Goal: Check status: Check status

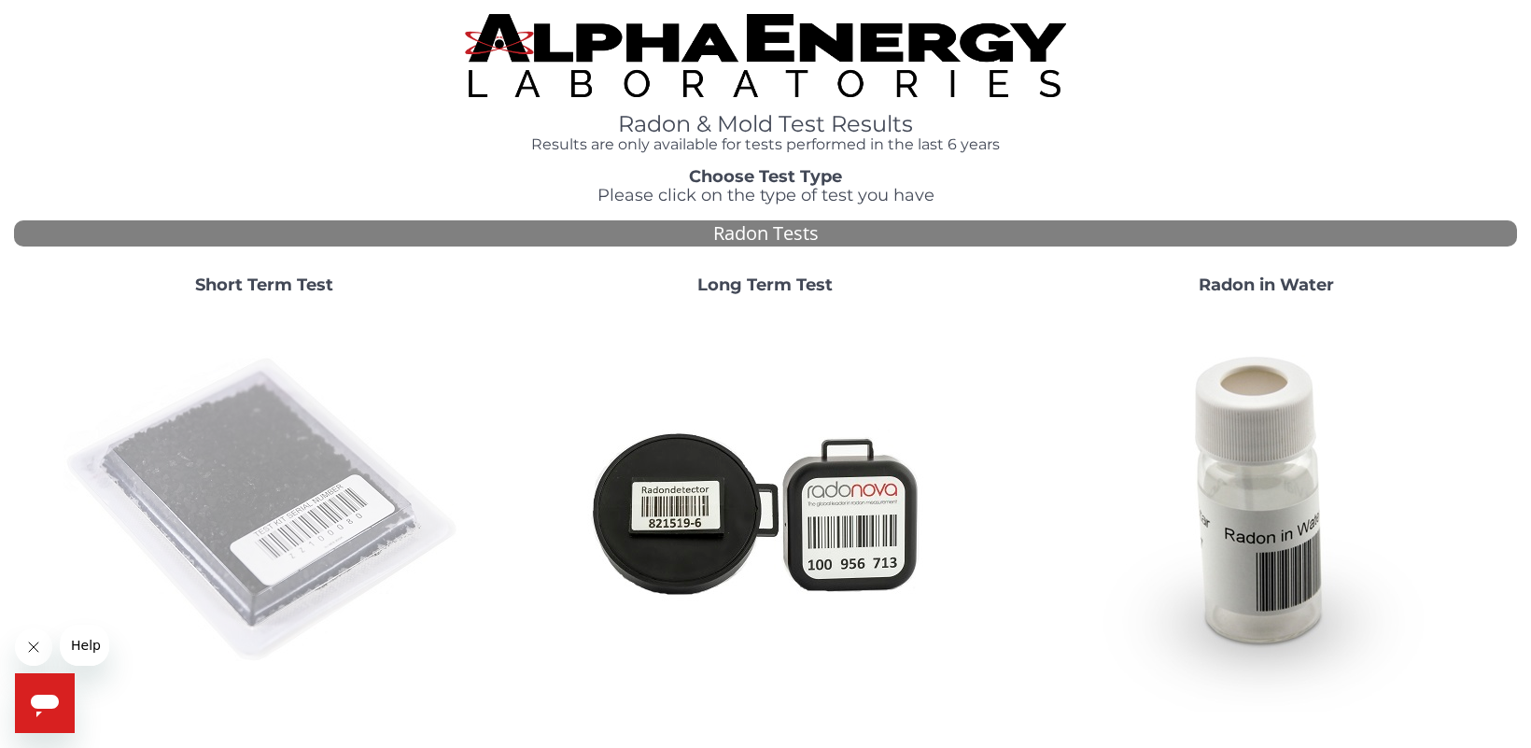
click at [273, 456] on img at bounding box center [263, 510] width 401 height 401
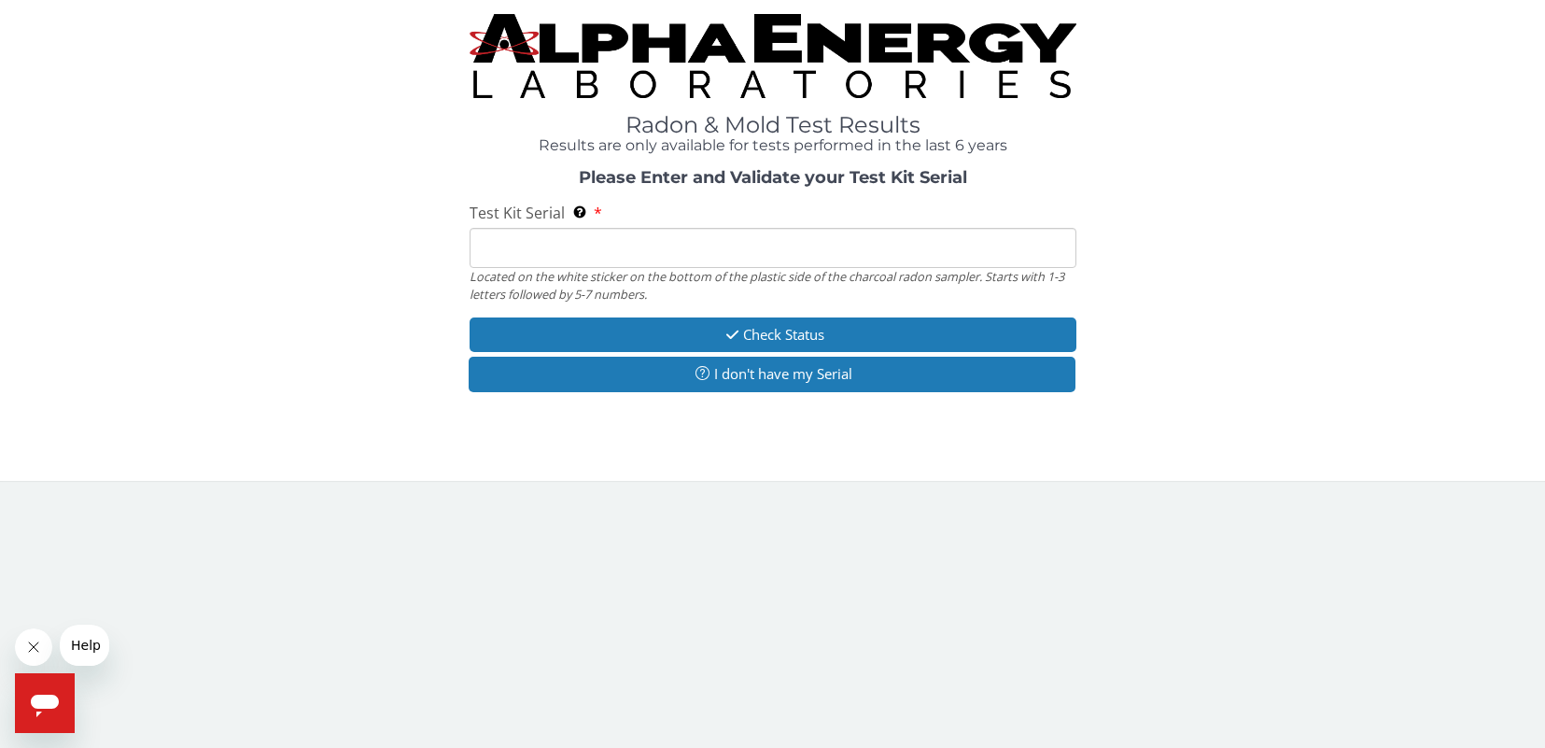
click at [810, 248] on input "Test Kit Serial Located on the white sticker on the bottom of the plastic side …" at bounding box center [773, 248] width 607 height 40
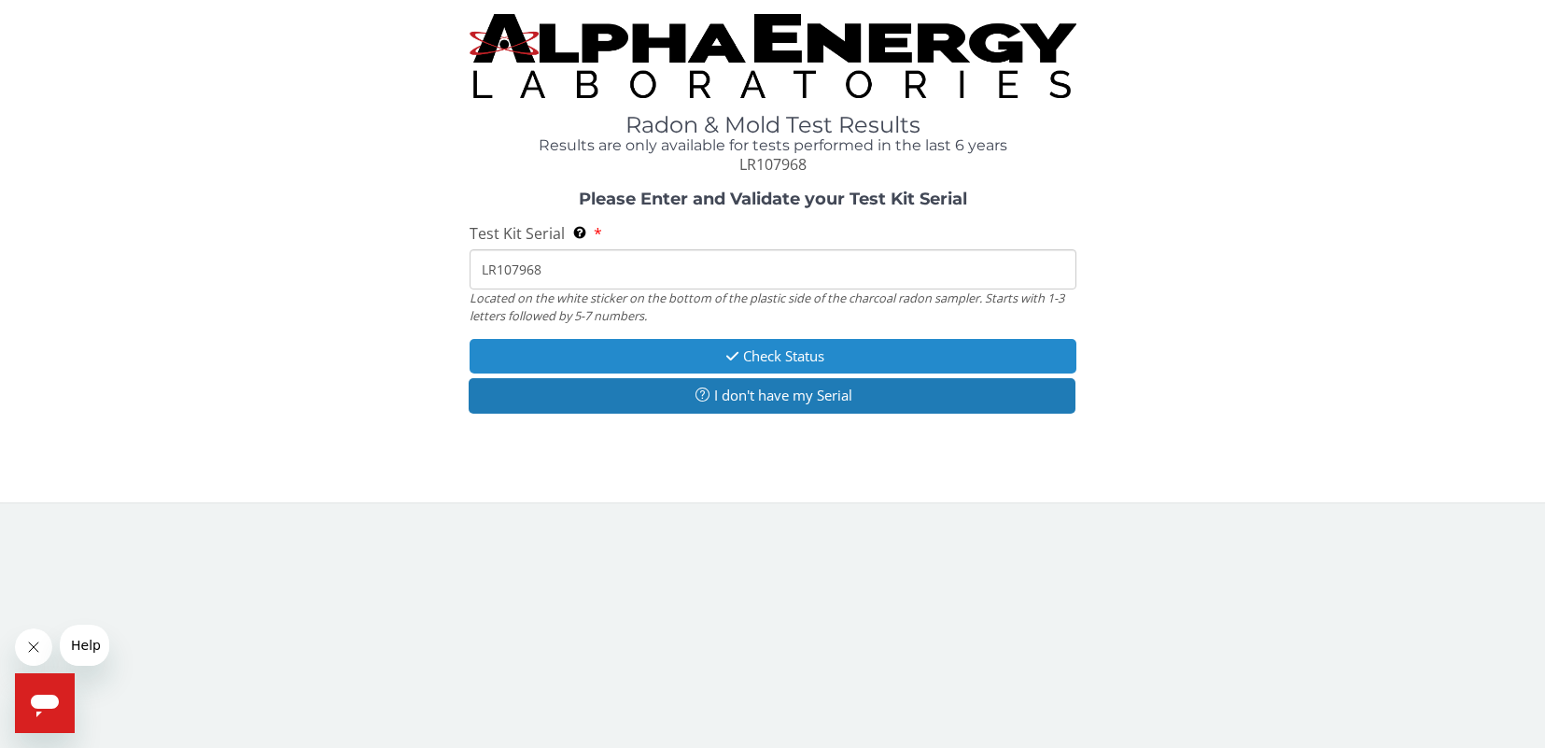
type input "LR107968"
click at [789, 360] on button "Check Status" at bounding box center [773, 356] width 607 height 35
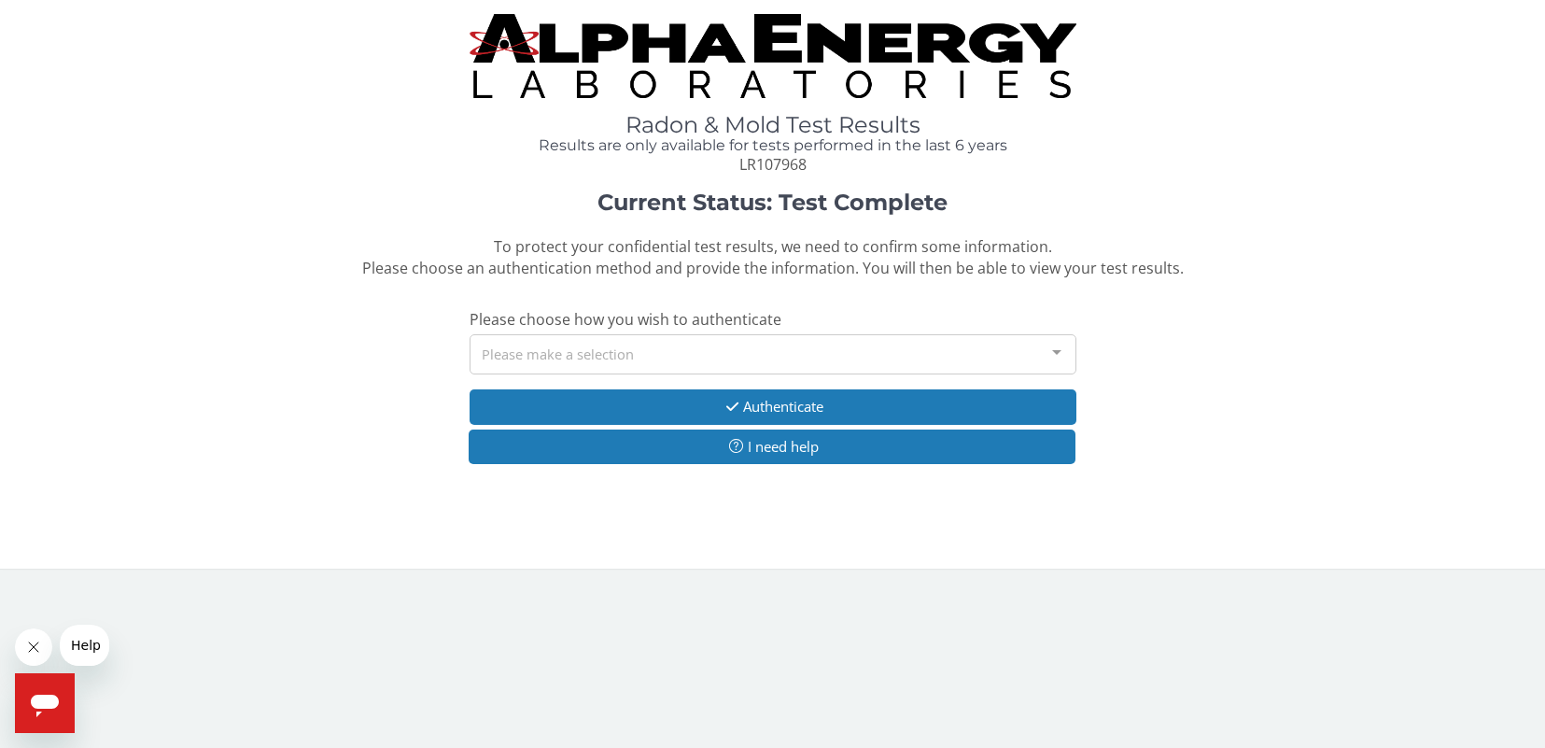
click at [1058, 357] on div at bounding box center [1056, 352] width 37 height 35
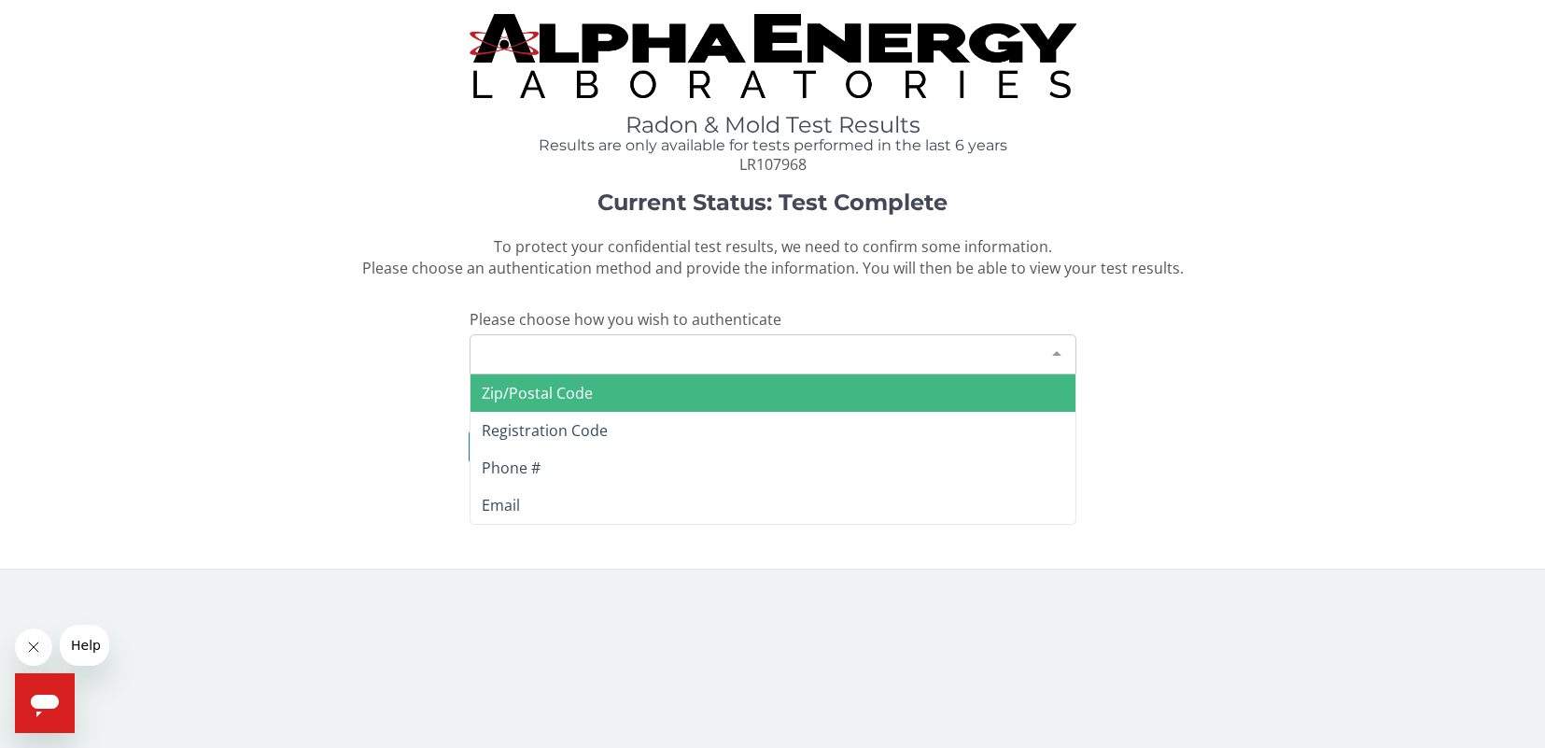
click at [595, 395] on span "Zip/Postal Code" at bounding box center [773, 392] width 605 height 37
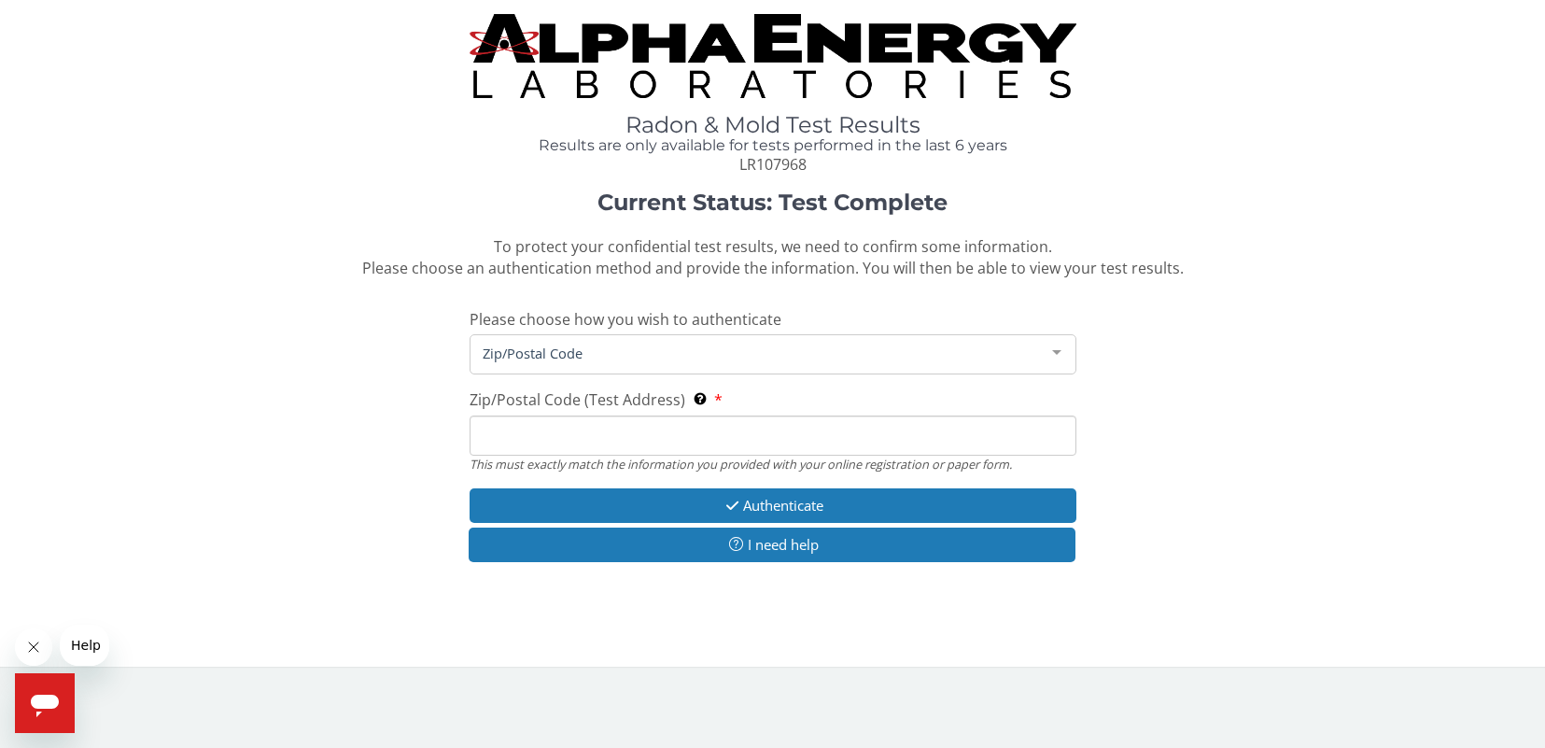
click at [796, 441] on input "Zip/Postal Code (Test Address) This must exactly match the information you prov…" at bounding box center [773, 435] width 607 height 40
drag, startPoint x: 565, startPoint y: 448, endPoint x: 395, endPoint y: 446, distance: 169.9
click at [397, 447] on div "Current Status: Test Complete To protect your confidential test results, we nee…" at bounding box center [772, 386] width 1517 height 392
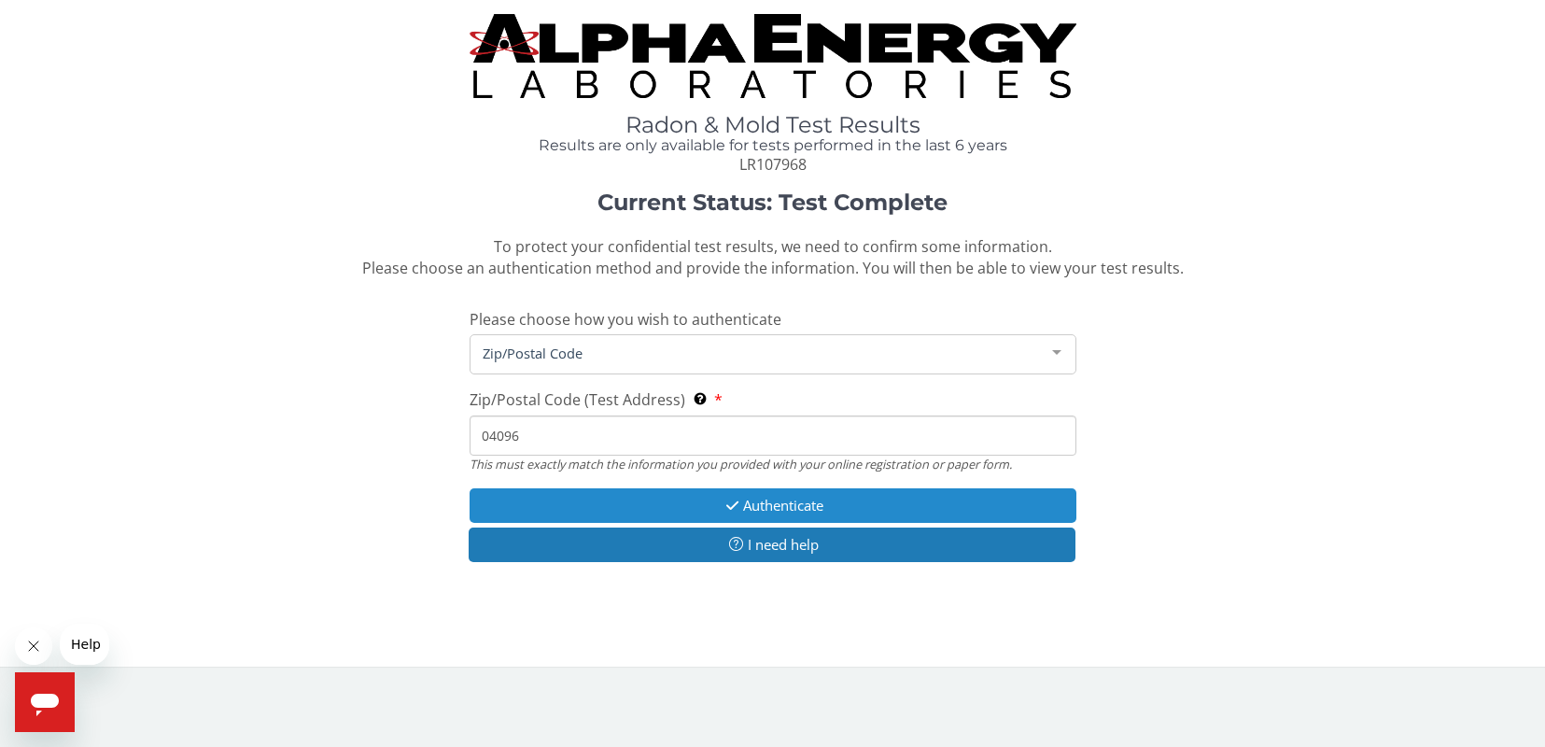
type input "04096"
click at [817, 506] on button "Authenticate" at bounding box center [773, 505] width 607 height 35
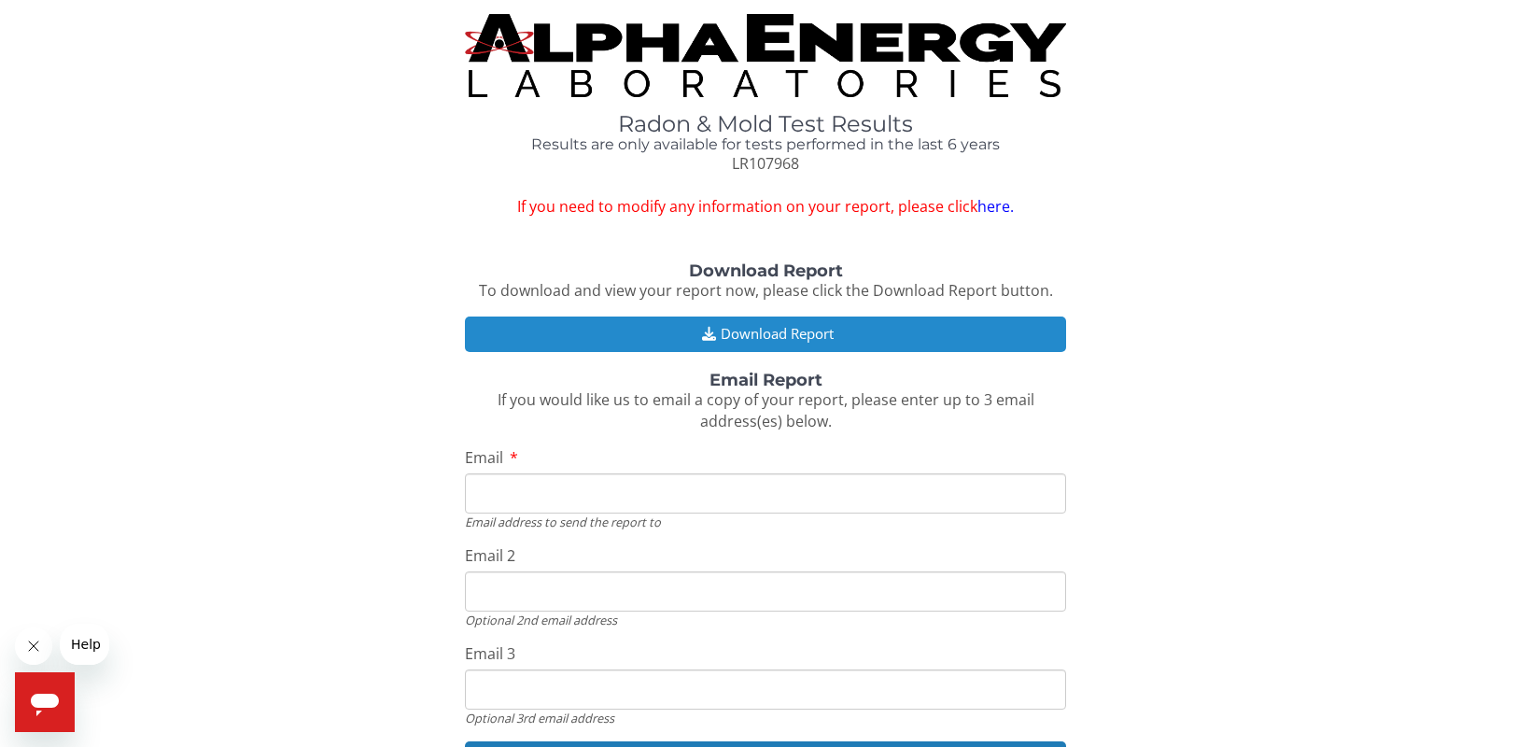
click at [830, 338] on button "Download Report" at bounding box center [765, 333] width 601 height 35
